Goal: Find specific page/section: Find specific page/section

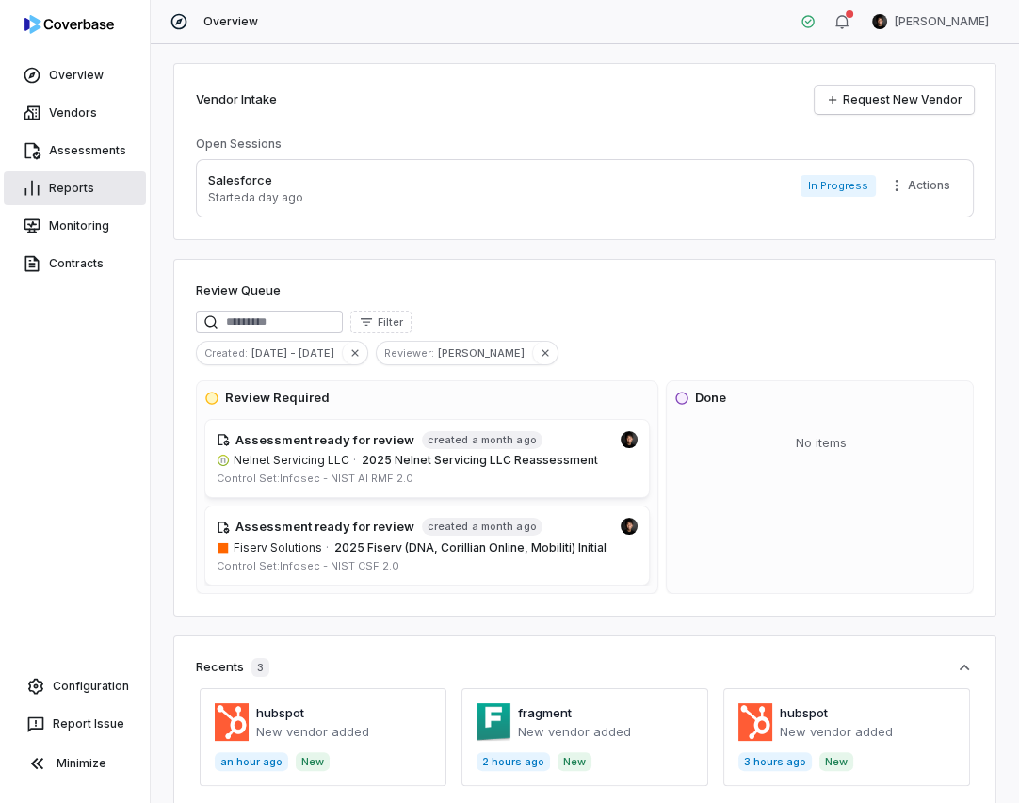
click at [81, 188] on link "Reports" at bounding box center [75, 188] width 142 height 34
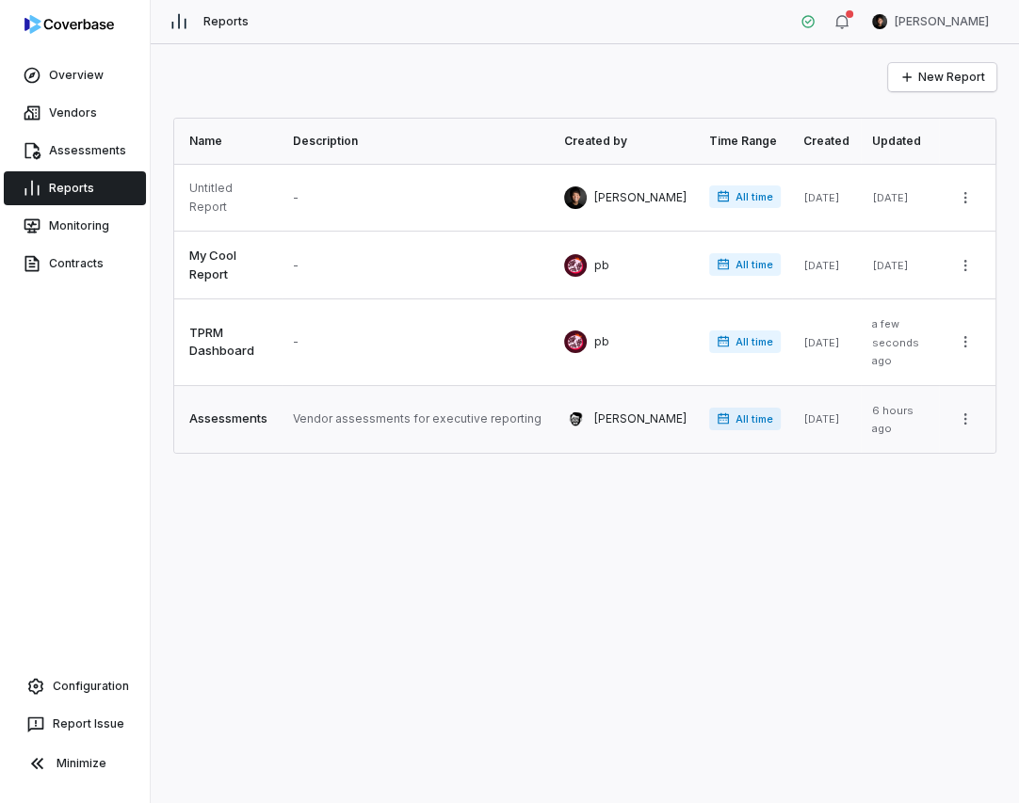
click at [428, 400] on link at bounding box center [417, 419] width 271 height 67
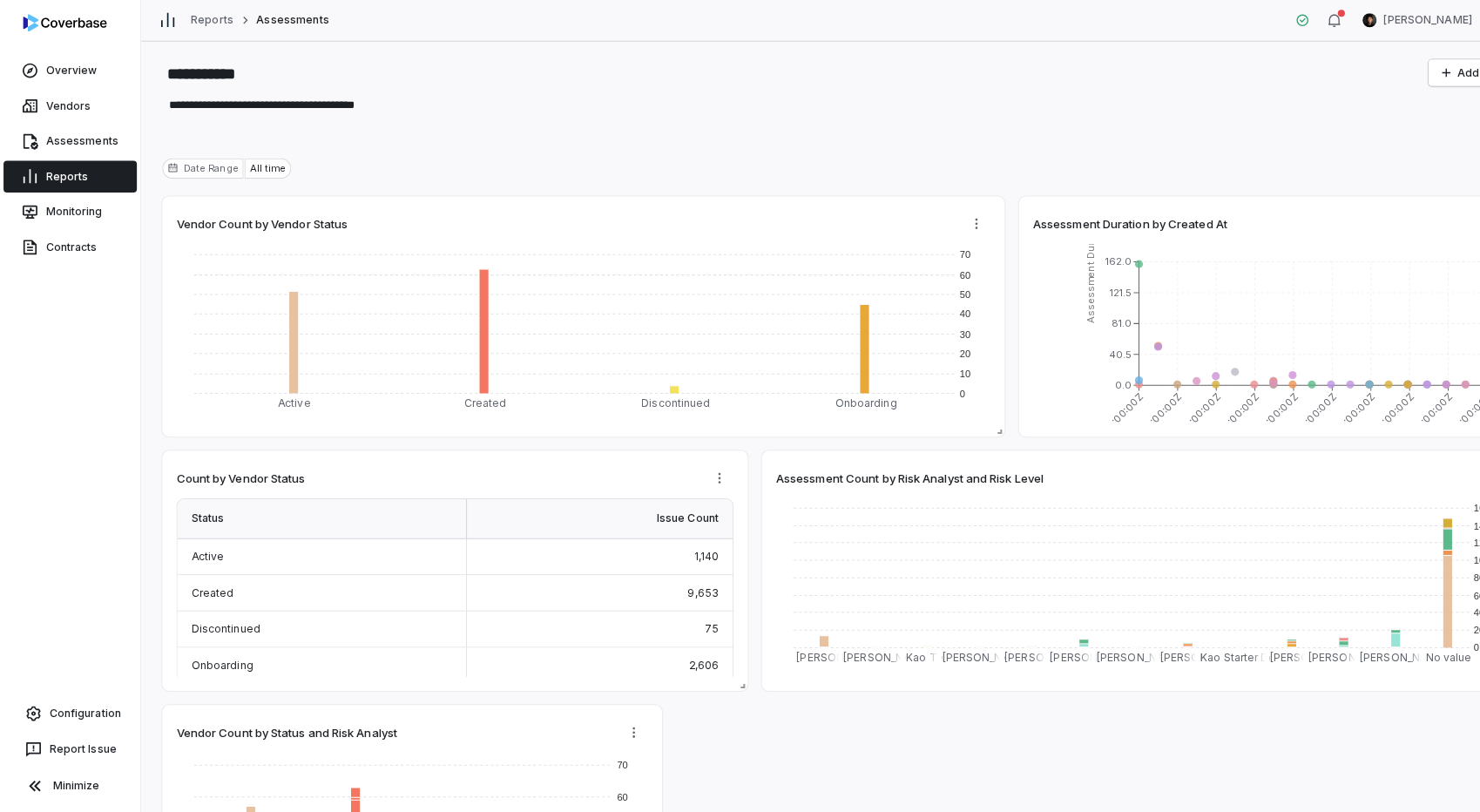
type textarea "*"
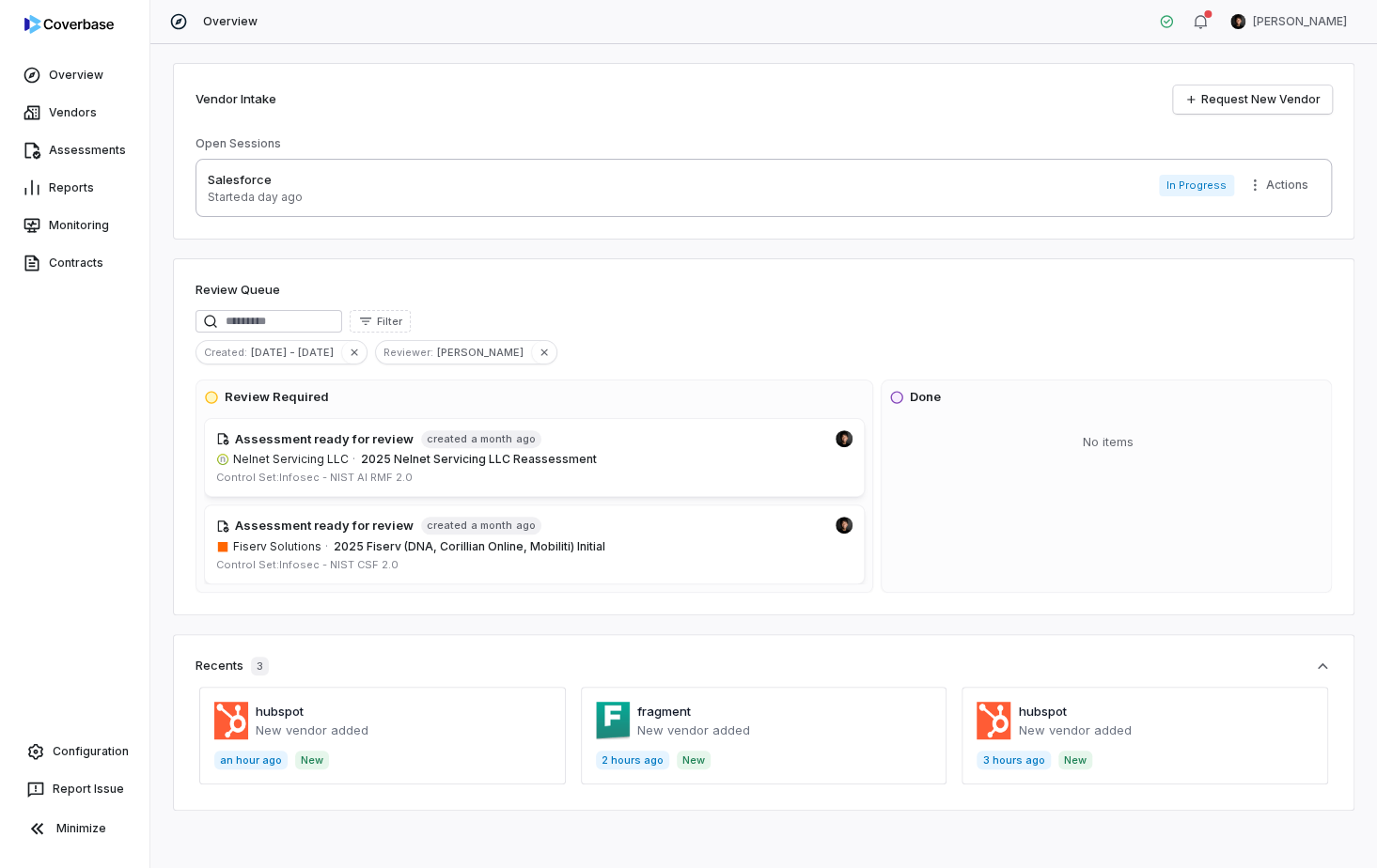
click at [334, 195] on div "Salesforce Started a day ago In Progress Actions" at bounding box center [763, 188] width 1112 height 34
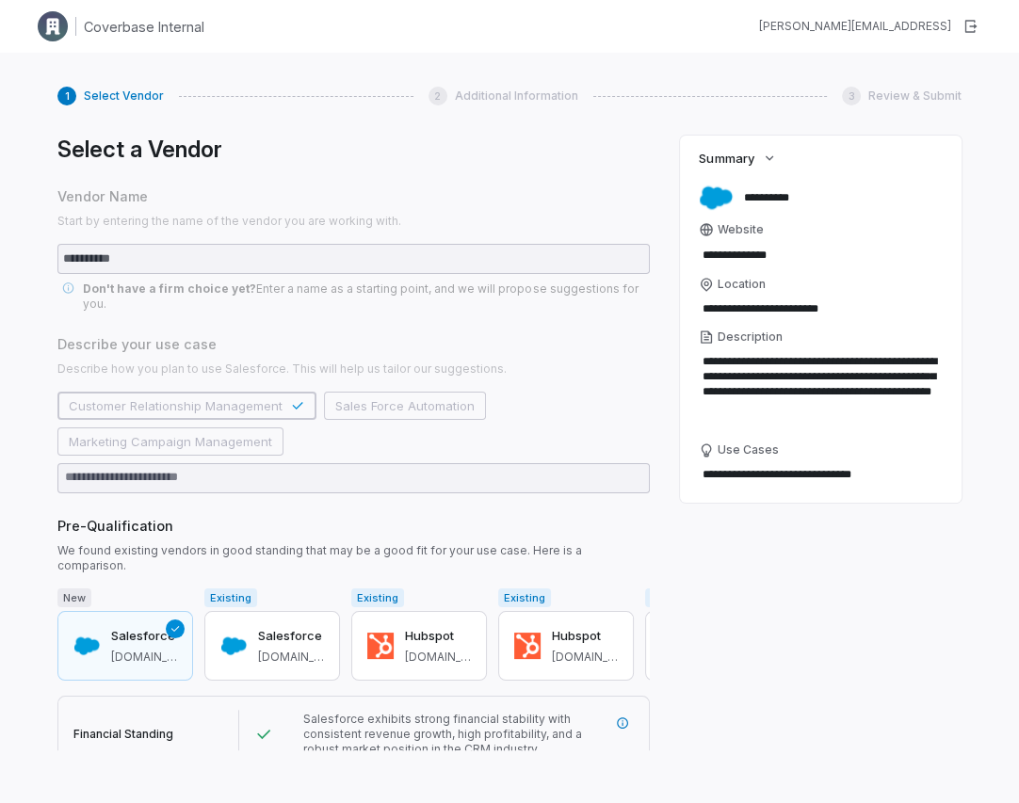
type textarea "*"
